Goal: Navigation & Orientation: Find specific page/section

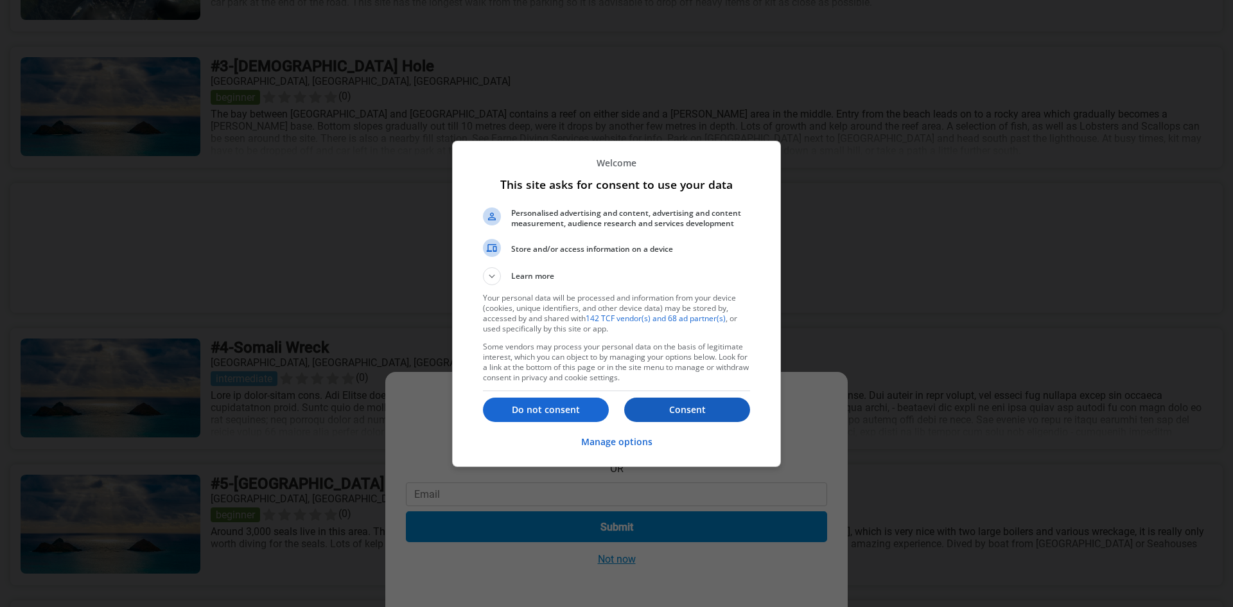
click at [674, 411] on p "Consent" at bounding box center [687, 409] width 126 height 13
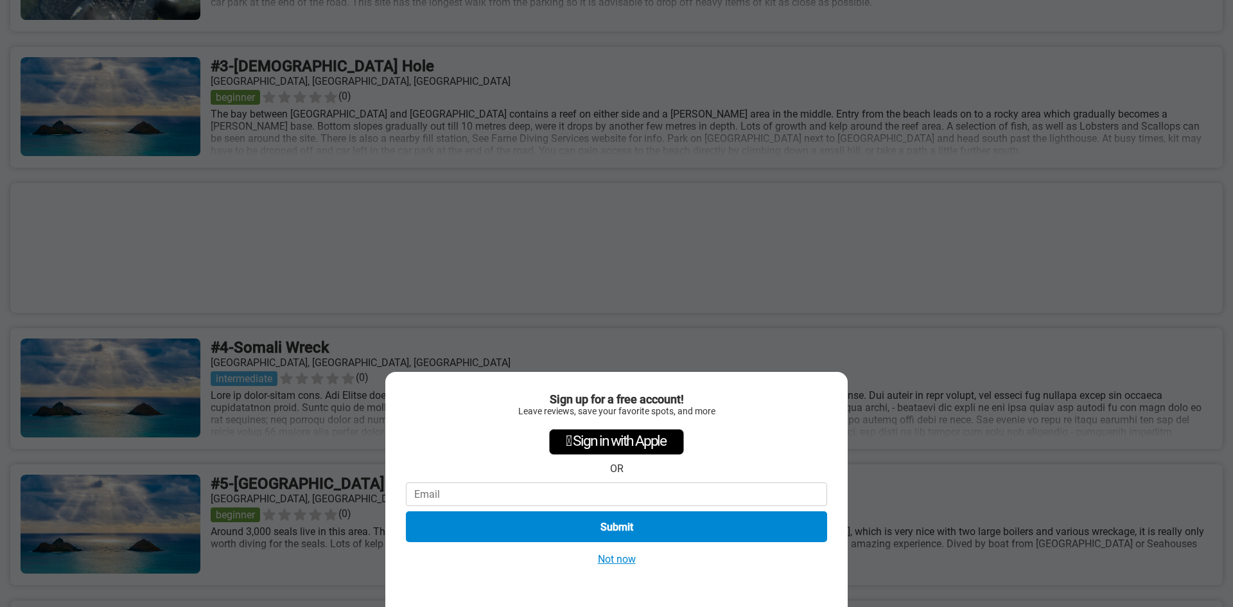
click at [626, 563] on button "Not now" at bounding box center [617, 558] width 46 height 13
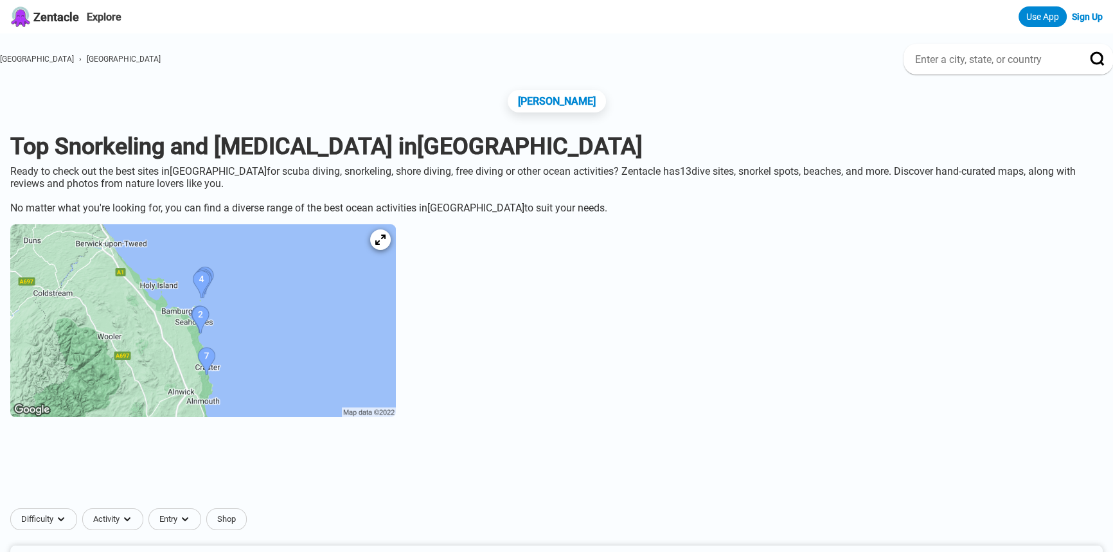
click at [310, 337] on img at bounding box center [202, 320] width 385 height 193
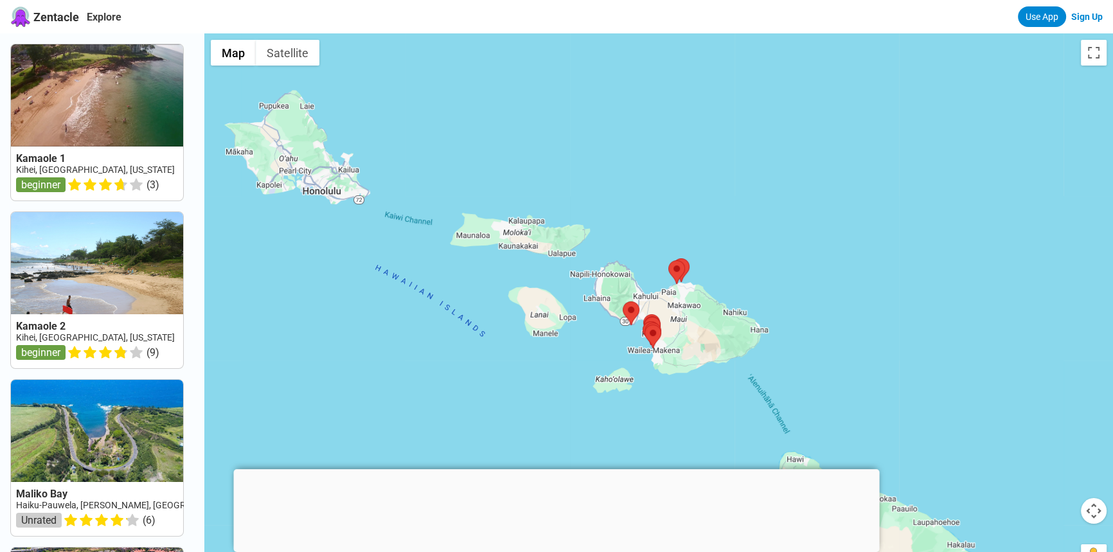
click at [552, 469] on div at bounding box center [557, 469] width 646 height 0
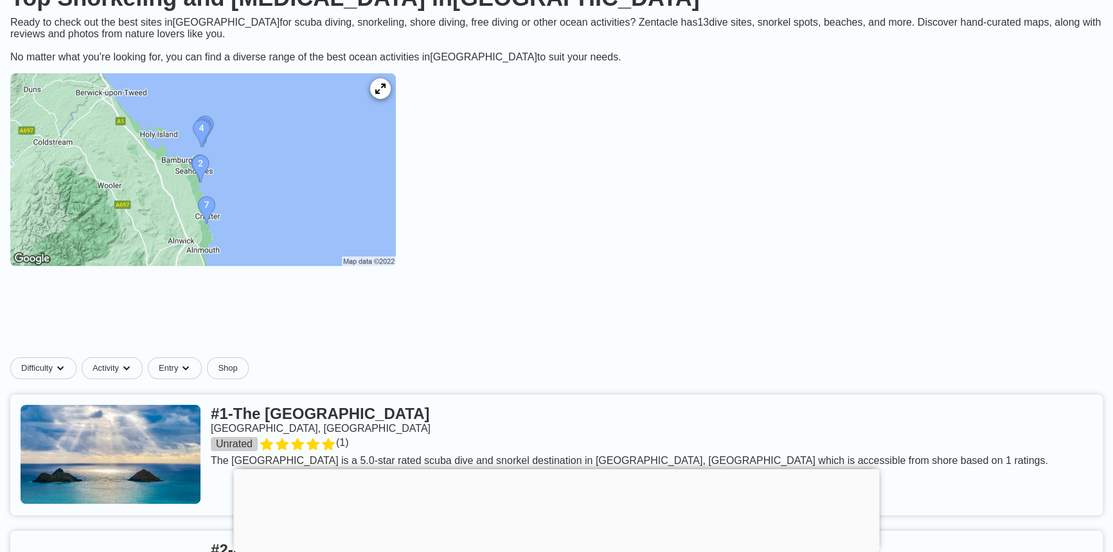
scroll to position [58, 0]
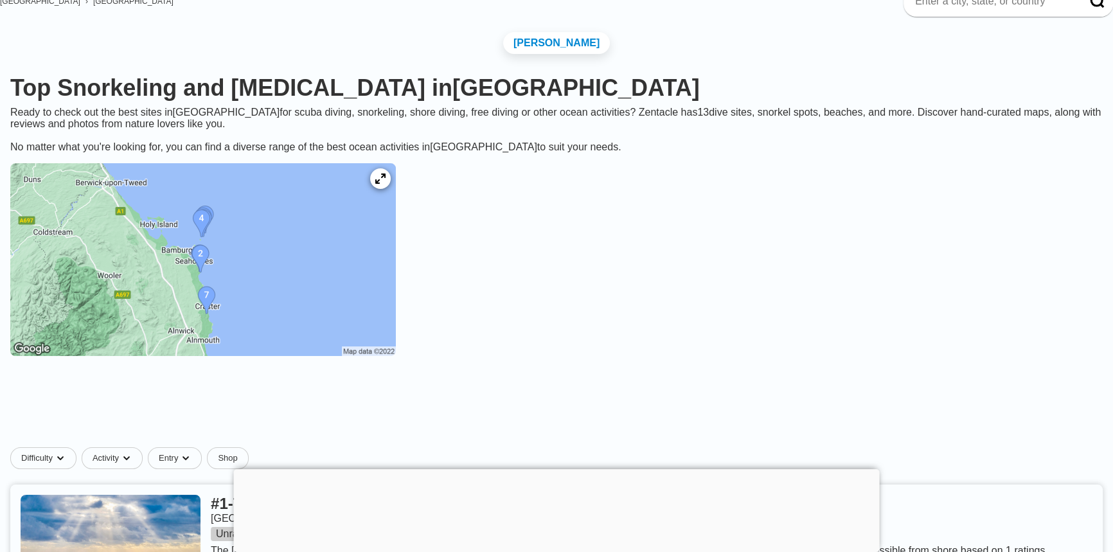
click at [554, 469] on div at bounding box center [557, 469] width 646 height 0
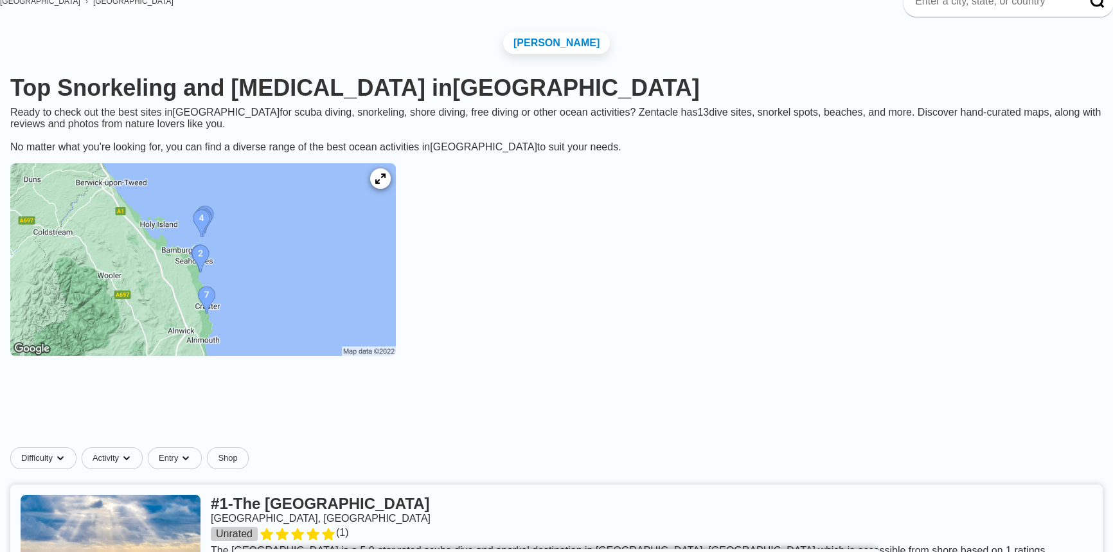
click at [249, 229] on img at bounding box center [202, 259] width 385 height 193
